Goal: Information Seeking & Learning: Learn about a topic

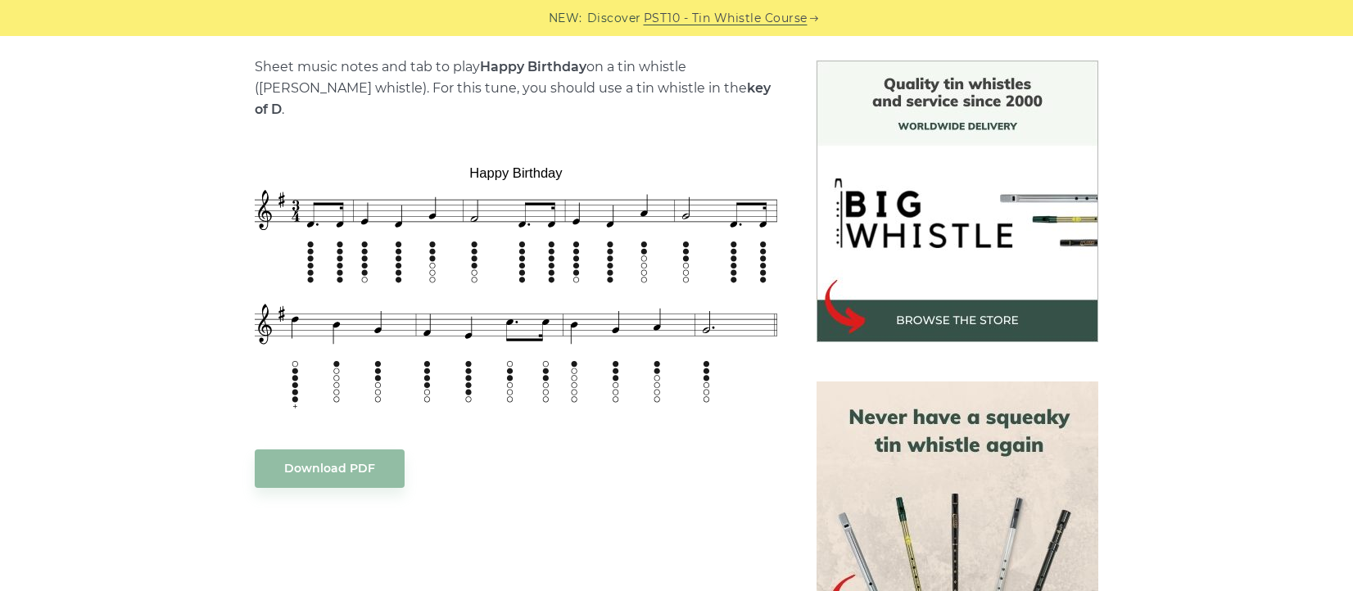
scroll to position [389, 0]
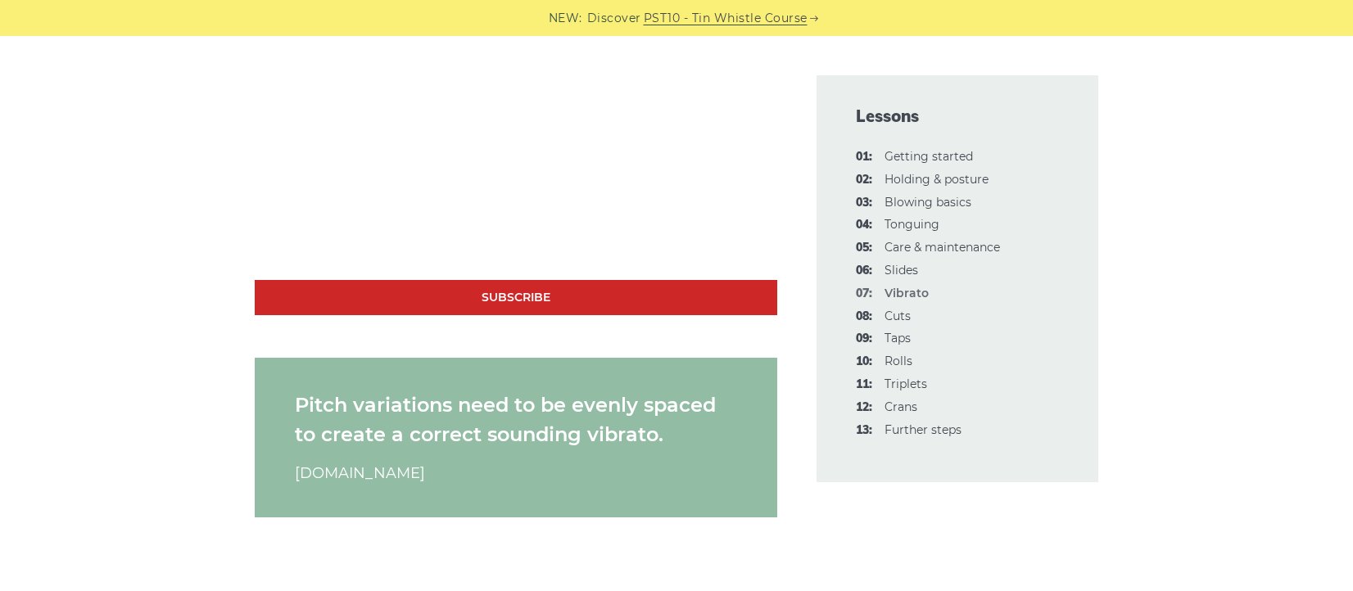
scroll to position [1659, 0]
